Goal: Find specific page/section: Find specific page/section

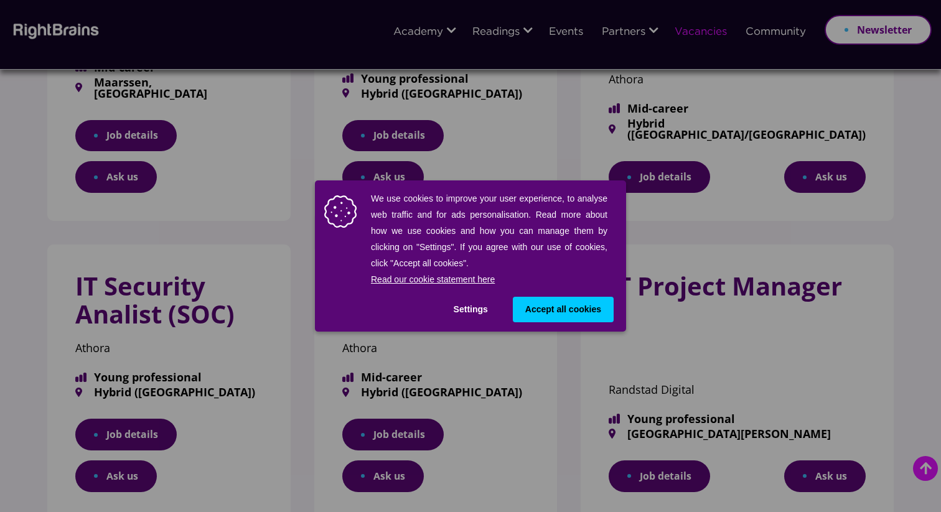
scroll to position [354, 0]
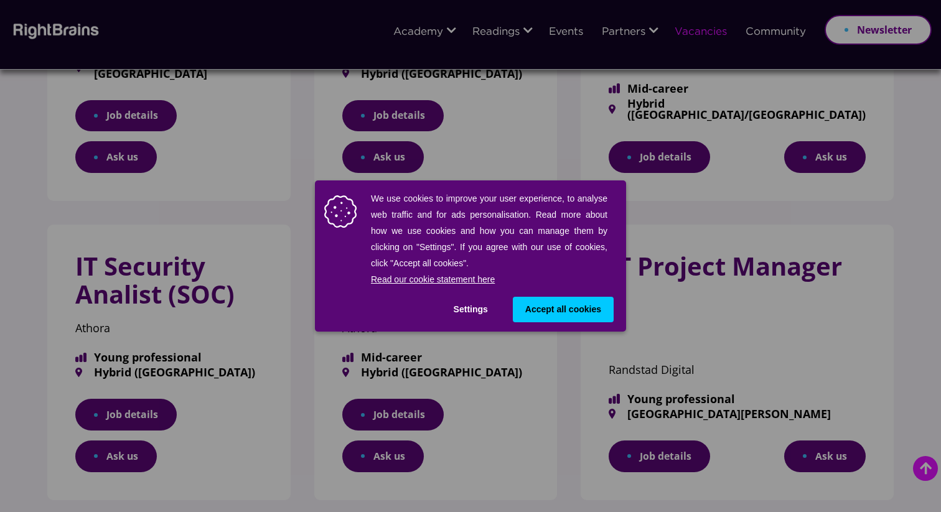
click at [477, 310] on button "Settings" at bounding box center [470, 310] width 59 height 26
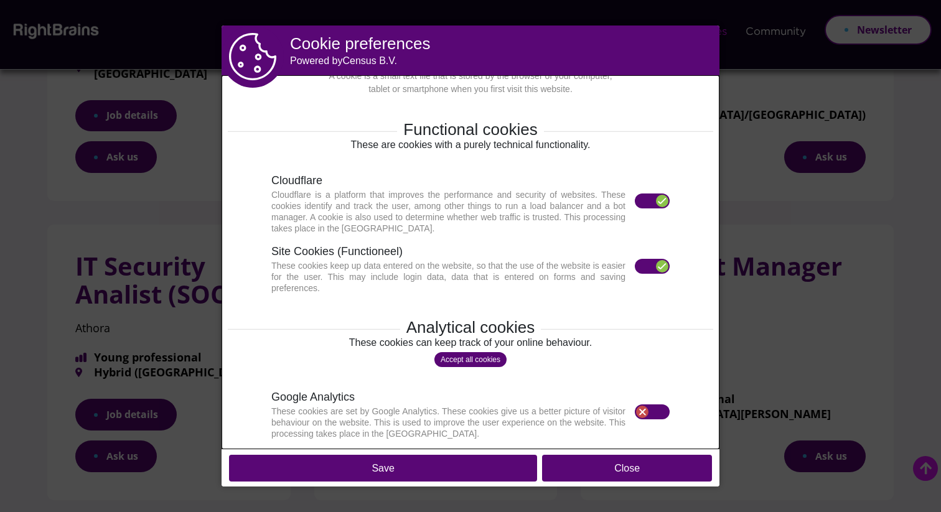
scroll to position [38, 0]
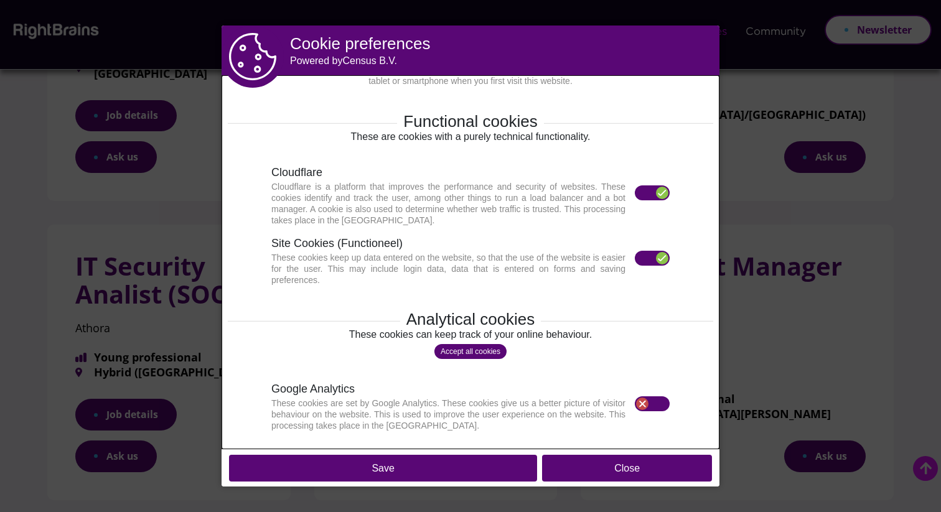
click at [644, 192] on label at bounding box center [652, 193] width 35 height 15
click at [642, 257] on label at bounding box center [652, 258] width 35 height 15
click at [585, 470] on button "Close" at bounding box center [627, 468] width 170 height 27
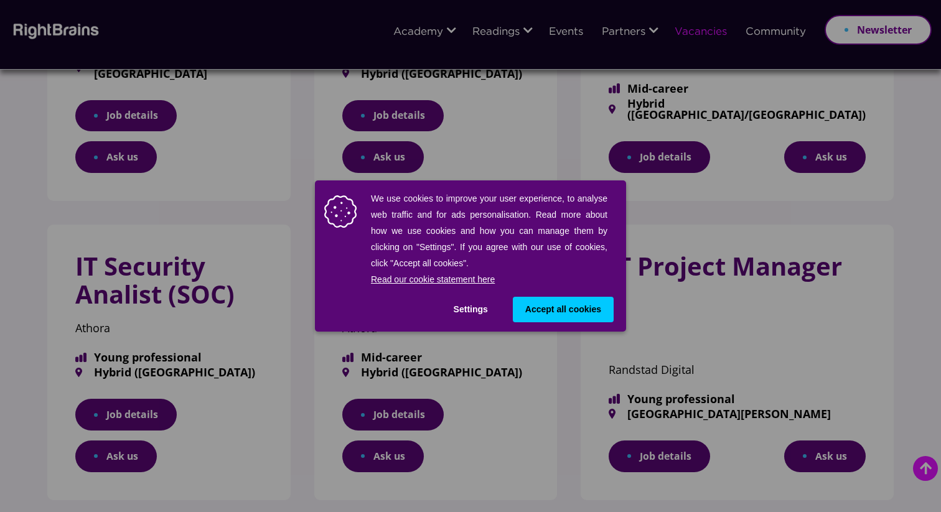
click at [474, 308] on button "Settings" at bounding box center [470, 310] width 59 height 26
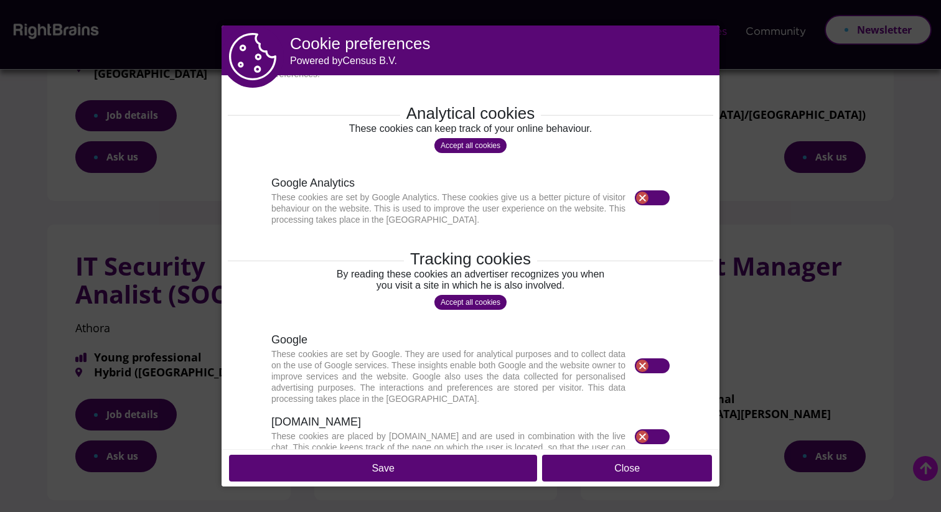
scroll to position [278, 0]
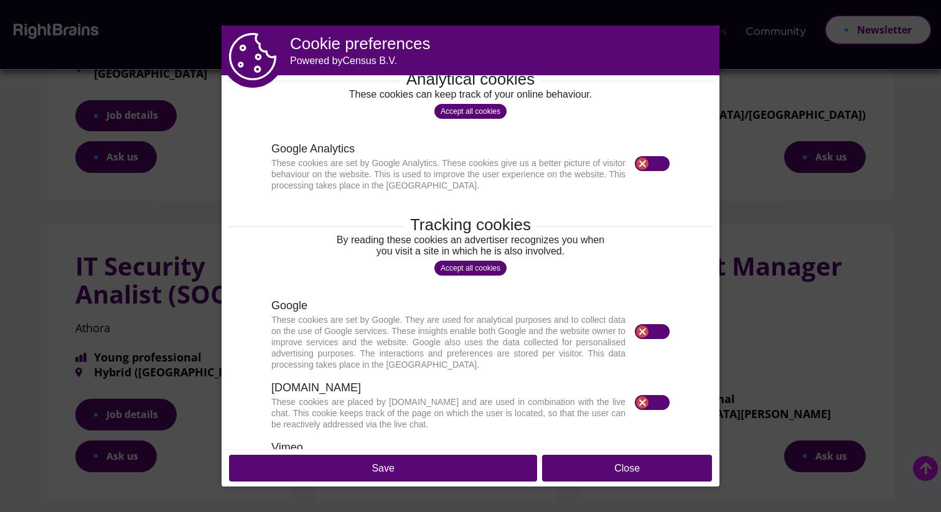
click at [388, 463] on button "Save" at bounding box center [383, 468] width 308 height 27
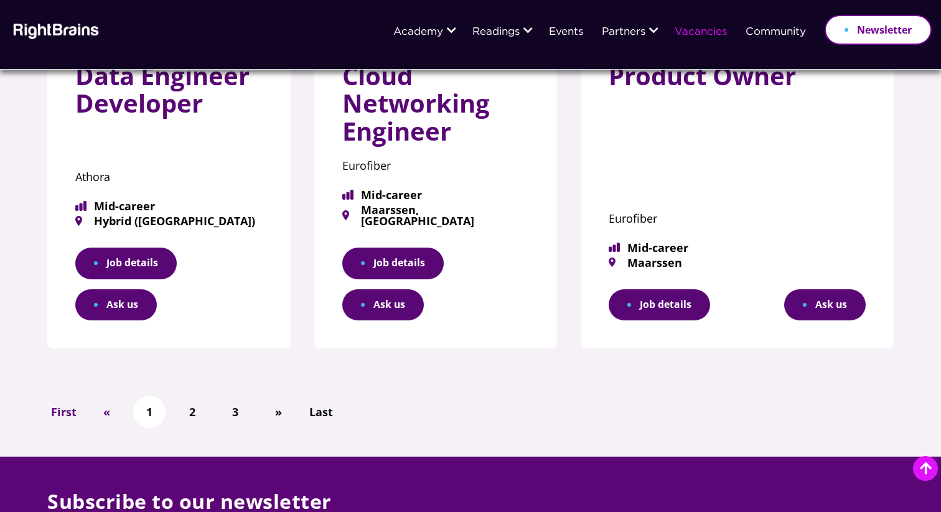
scroll to position [845, 0]
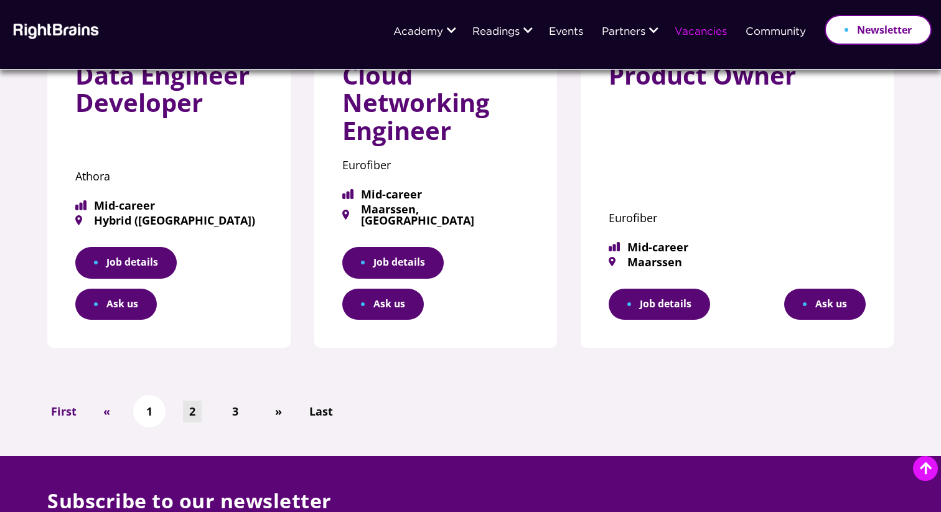
click at [190, 401] on link "2" at bounding box center [192, 412] width 19 height 22
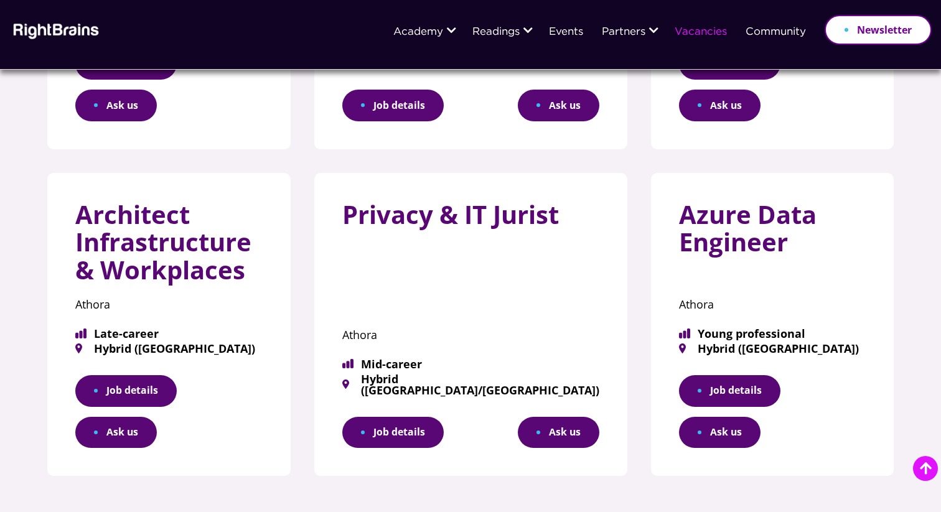
scroll to position [711, 0]
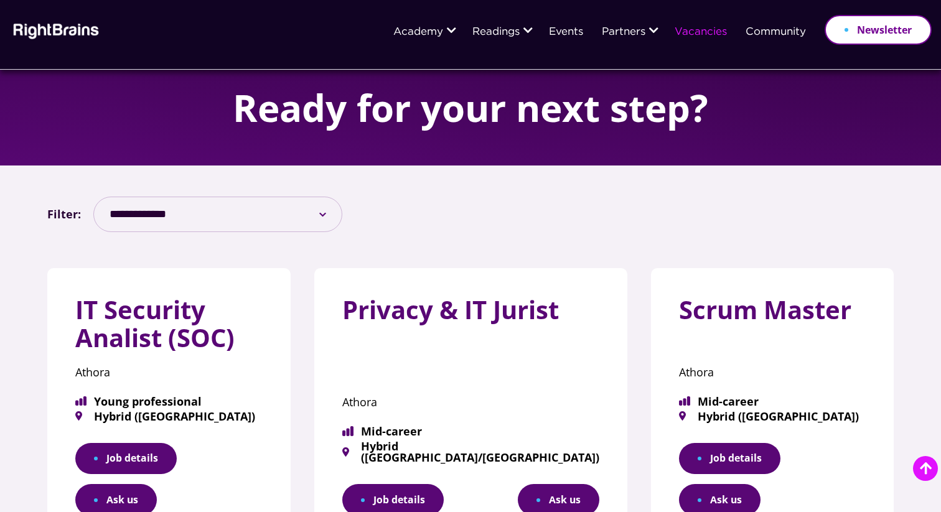
scroll to position [640, 0]
